Goal: Task Accomplishment & Management: Use online tool/utility

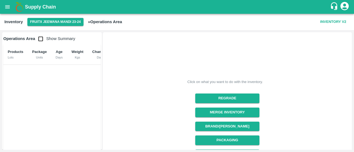
scroll to position [96, 0]
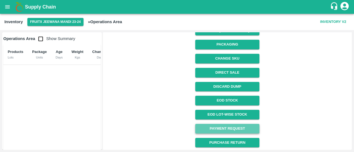
click at [228, 128] on link "Payment Request" at bounding box center [227, 129] width 64 height 10
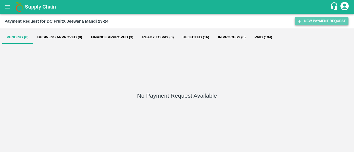
click at [311, 21] on button "New Payment Request" at bounding box center [322, 21] width 54 height 8
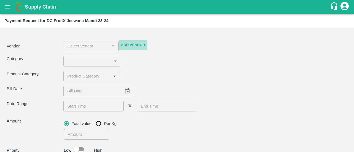
click at [138, 43] on button "Add Vendor" at bounding box center [133, 45] width 29 height 10
